Goal: Information Seeking & Learning: Learn about a topic

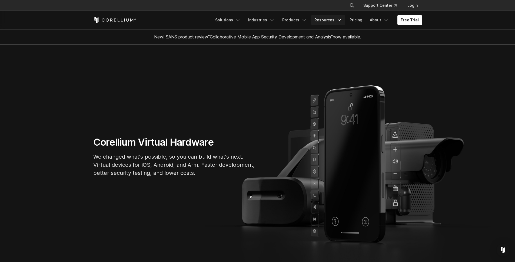
click at [332, 22] on link "Resources" at bounding box center [328, 20] width 34 height 10
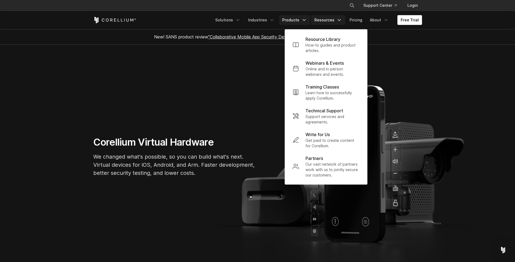
click at [298, 21] on link "Products" at bounding box center [294, 20] width 31 height 10
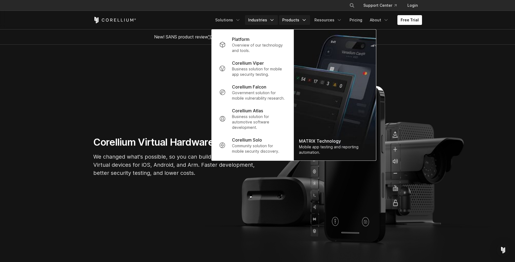
click at [267, 21] on link "Industries" at bounding box center [261, 20] width 33 height 10
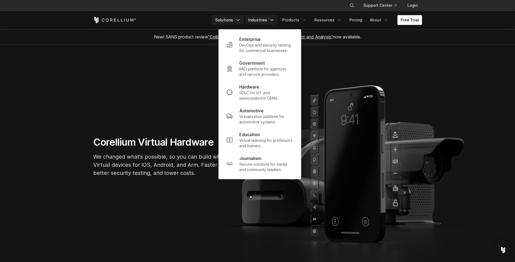
click at [244, 21] on link "Solutions" at bounding box center [228, 20] width 32 height 10
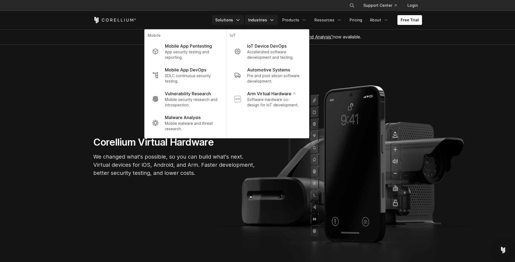
click at [261, 20] on link "Industries" at bounding box center [261, 20] width 33 height 10
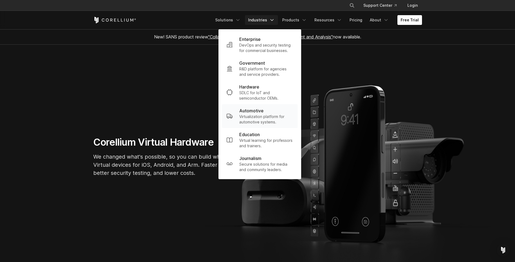
click at [261, 119] on p "Virtualization platform for automotive systems." at bounding box center [266, 119] width 54 height 11
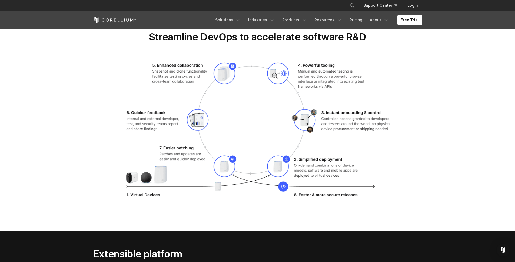
scroll to position [958, 0]
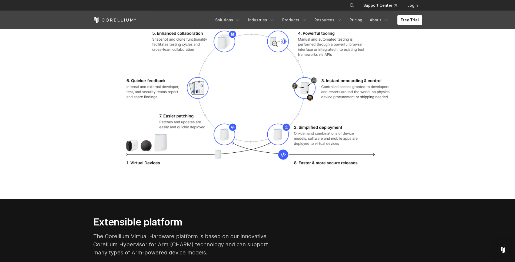
click at [373, 7] on link "Support Center" at bounding box center [380, 6] width 42 height 10
